Goal: Information Seeking & Learning: Learn about a topic

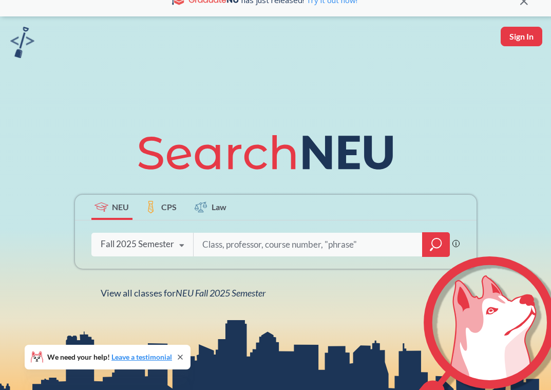
scroll to position [24, 0]
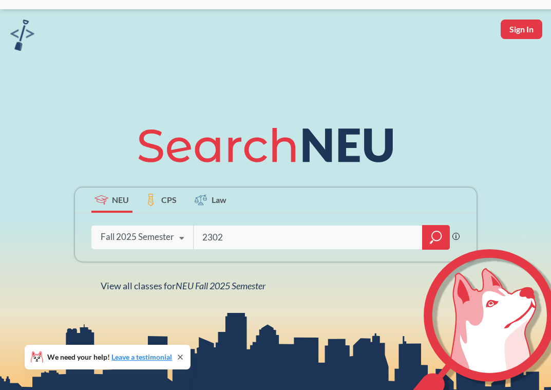
type input "2302"
click at [439, 236] on icon "magnifying glass" at bounding box center [436, 237] width 12 height 14
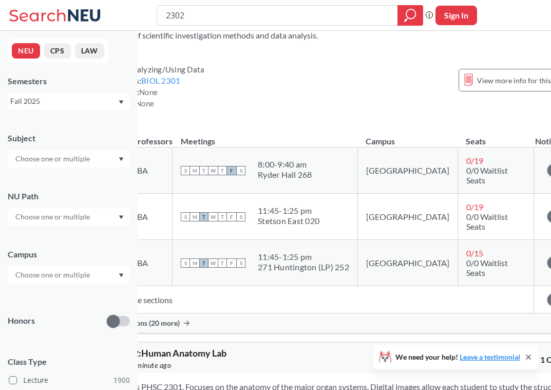
scroll to position [449, 74]
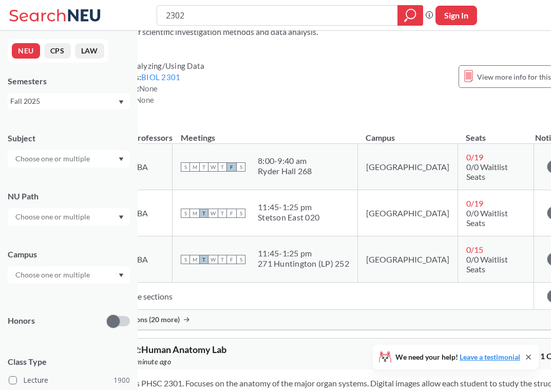
click at [196, 17] on input "2302" at bounding box center [277, 15] width 225 height 17
type input "2311"
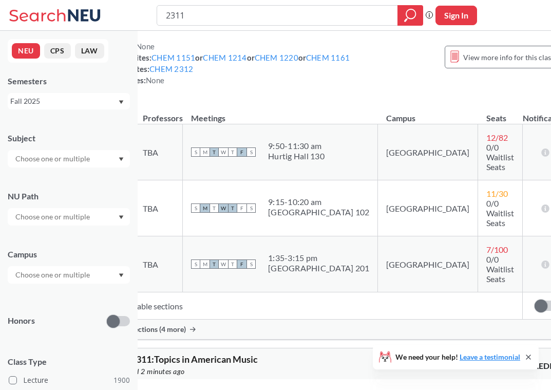
scroll to position [478, 64]
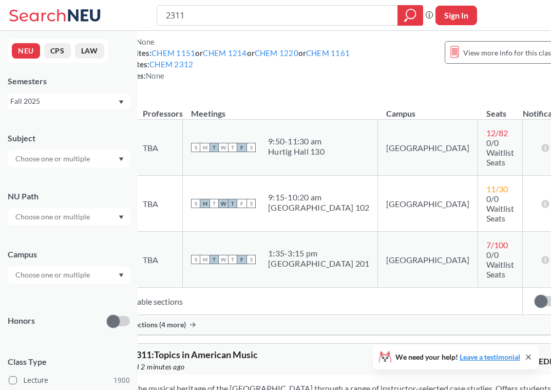
click at [535, 295] on span at bounding box center [541, 301] width 13 height 13
click at [535, 296] on input "checkbox" at bounding box center [535, 296] width 0 height 0
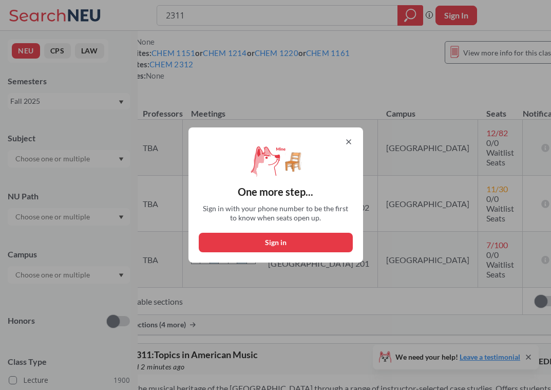
click at [339, 249] on button "Sign in" at bounding box center [276, 243] width 154 height 20
select select "US"
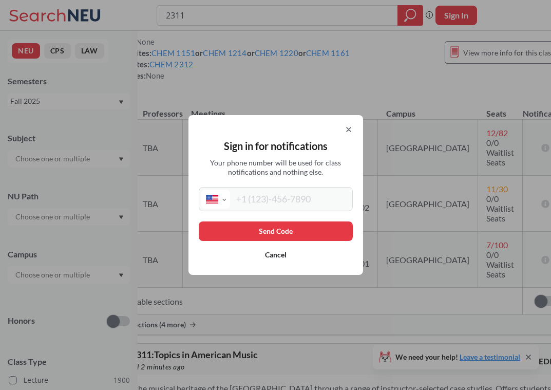
click at [324, 204] on input "tel" at bounding box center [290, 198] width 120 height 19
type input "[PHONE_NUMBER]"
click at [292, 227] on button "Send Code" at bounding box center [276, 231] width 154 height 20
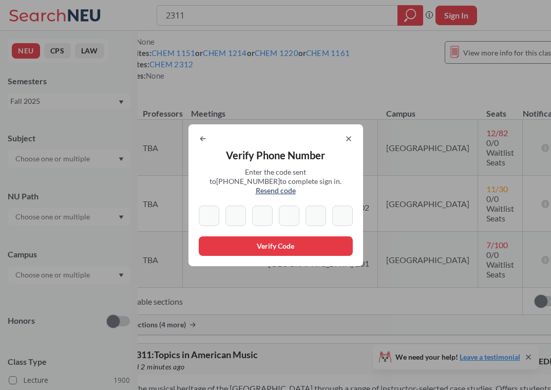
type input "9"
type input "3"
type input "6"
type input "2"
type input "5"
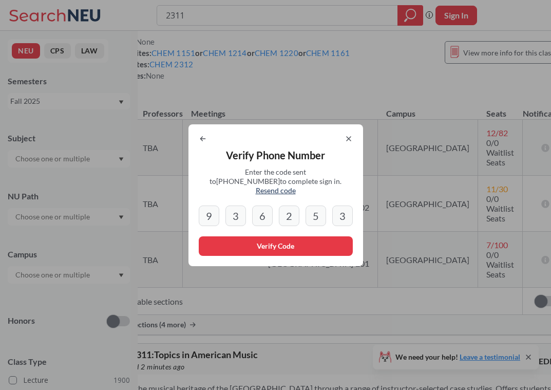
type input "3"
click at [303, 239] on button "Verify Code" at bounding box center [276, 246] width 154 height 20
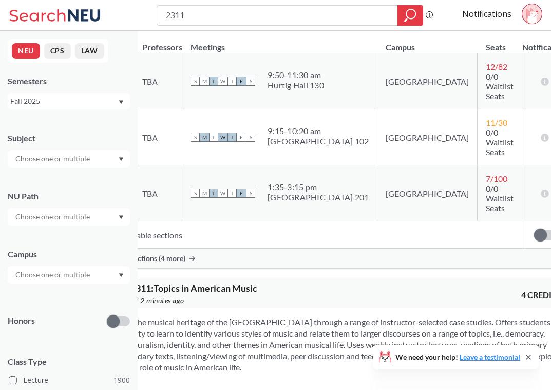
scroll to position [552, 65]
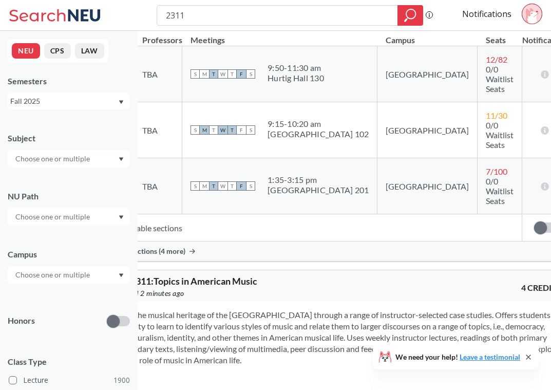
click at [189, 244] on div "Show all sections (4 more)" at bounding box center [332, 251] width 476 height 20
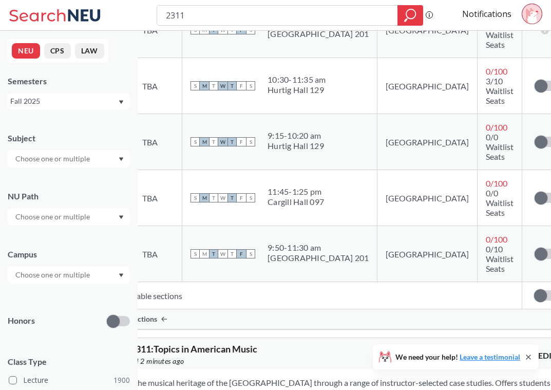
scroll to position [869, 65]
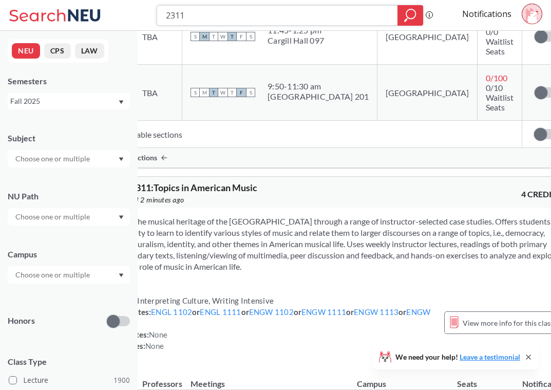
click at [195, 11] on input "2311" at bounding box center [277, 15] width 225 height 17
type input "2302"
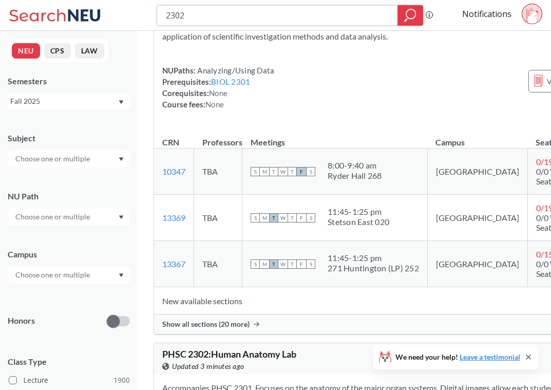
scroll to position [445, 5]
click at [224, 319] on span "Show all sections (20 more)" at bounding box center [205, 323] width 87 height 9
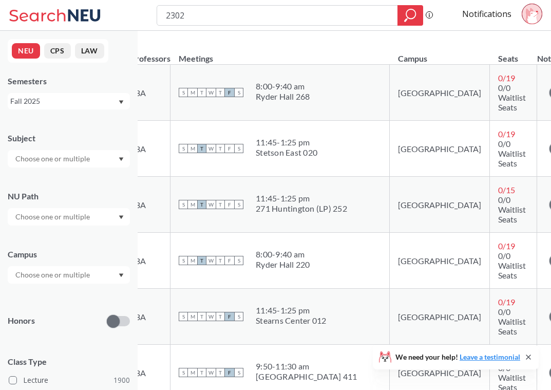
scroll to position [536, 77]
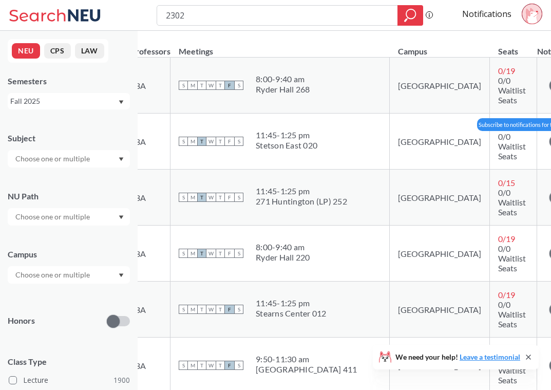
click at [549, 145] on label at bounding box center [560, 141] width 23 height 10
click at [549, 136] on input "checkbox" at bounding box center [549, 136] width 0 height 0
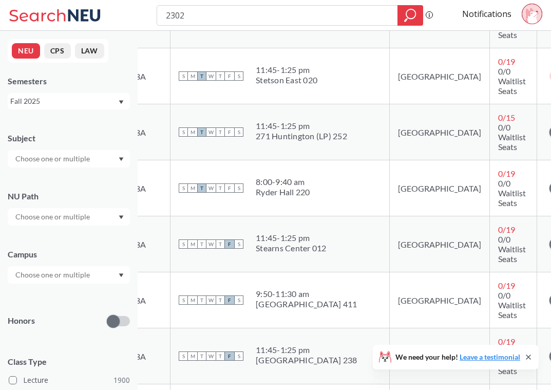
scroll to position [601, 77]
click at [549, 134] on span at bounding box center [555, 131] width 13 height 13
click at [549, 126] on input "checkbox" at bounding box center [549, 126] width 0 height 0
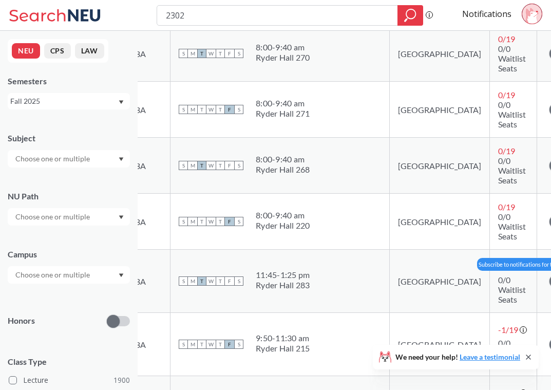
click at [549, 281] on span at bounding box center [555, 281] width 13 height 13
click at [549, 276] on input "checkbox" at bounding box center [549, 276] width 0 height 0
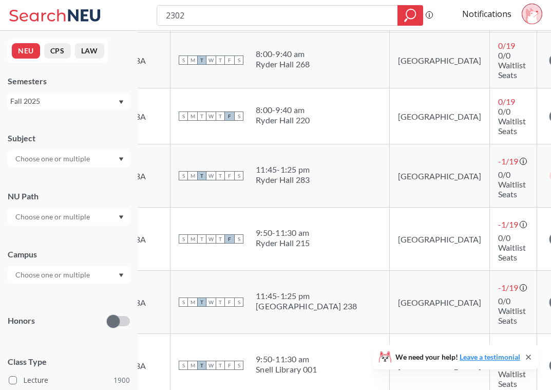
scroll to position [1345, 77]
click at [537, 308] on td "Subscribe to notifications for this section" at bounding box center [560, 301] width 47 height 63
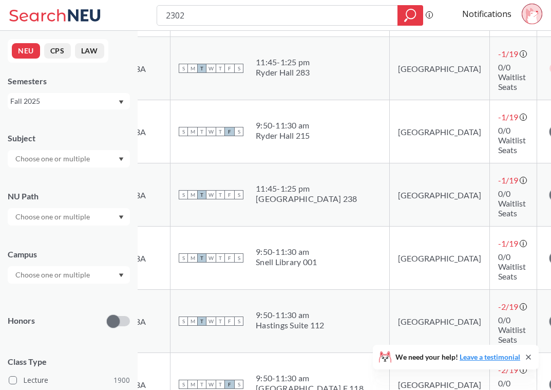
scroll to position [1453, 77]
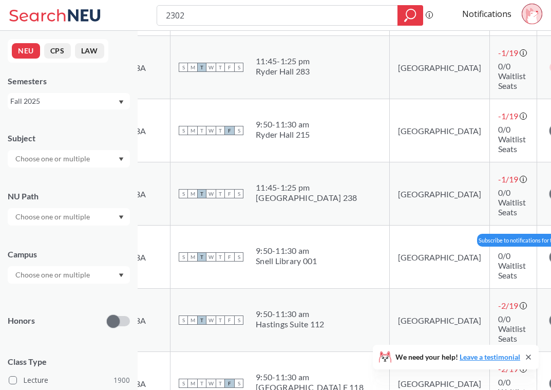
click at [549, 255] on span at bounding box center [555, 257] width 13 height 13
click at [549, 252] on input "checkbox" at bounding box center [549, 252] width 0 height 0
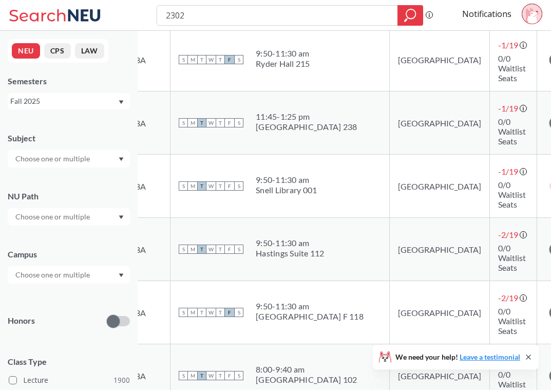
scroll to position [1525, 77]
click at [537, 255] on td "Subscribe to notifications for this section" at bounding box center [560, 248] width 47 height 63
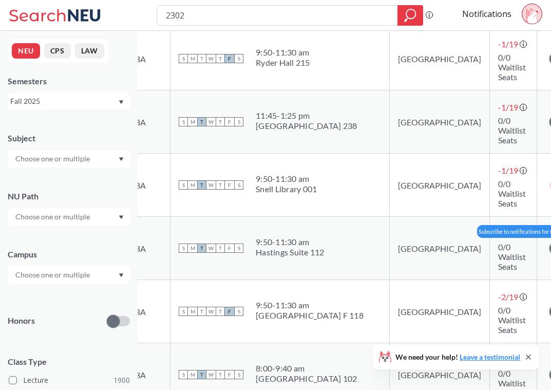
click at [549, 246] on span at bounding box center [555, 248] width 13 height 13
click at [549, 243] on input "checkbox" at bounding box center [549, 243] width 0 height 0
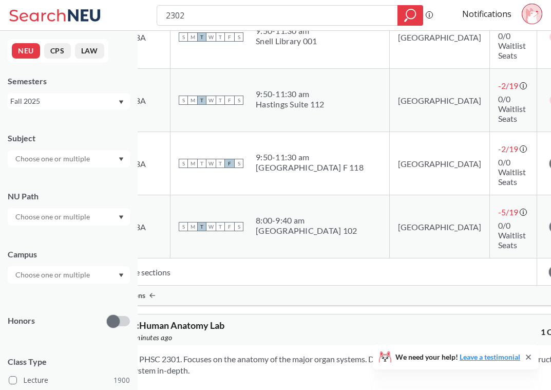
scroll to position [1719, 77]
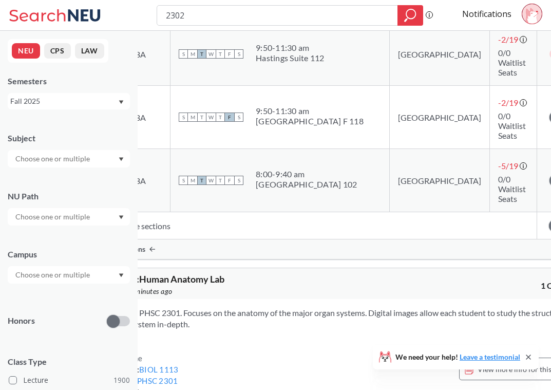
click at [310, 2] on div "2302 Phrase search guarantees the exact search appears in the results. Ex. If y…" at bounding box center [275, 15] width 551 height 31
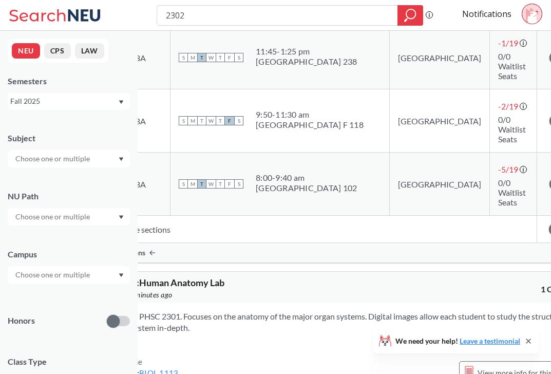
scroll to position [606, 77]
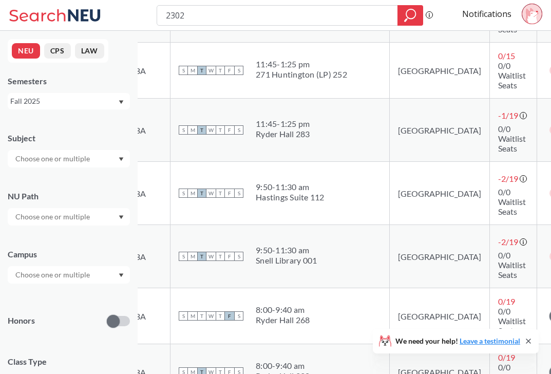
click at [292, 226] on td "S M T W T F S 9:50 - 11:30 am [PERSON_NAME] Library 001" at bounding box center [279, 256] width 219 height 63
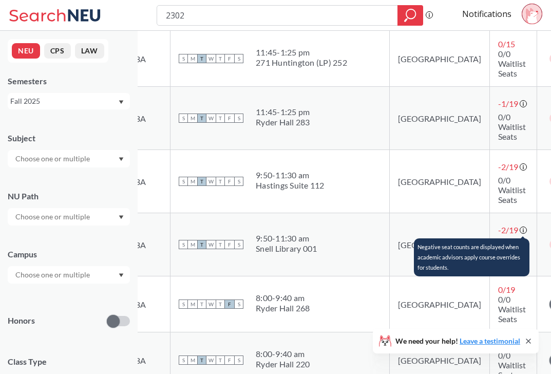
click at [520, 229] on circle at bounding box center [523, 230] width 7 height 7
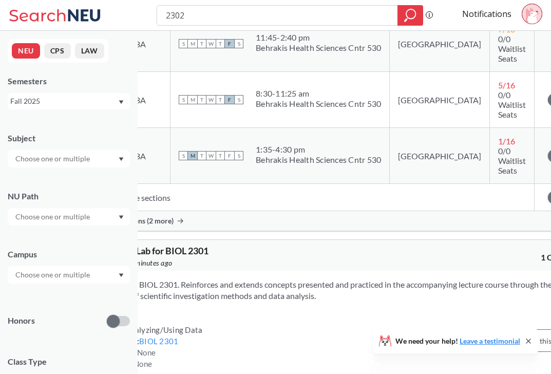
scroll to position [180, 77]
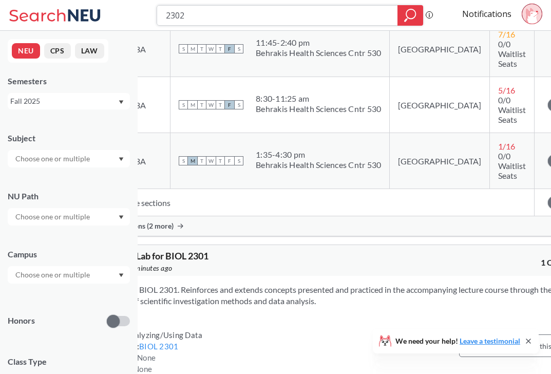
click at [325, 22] on input "2302" at bounding box center [277, 15] width 225 height 17
